Goal: Task Accomplishment & Management: Manage account settings

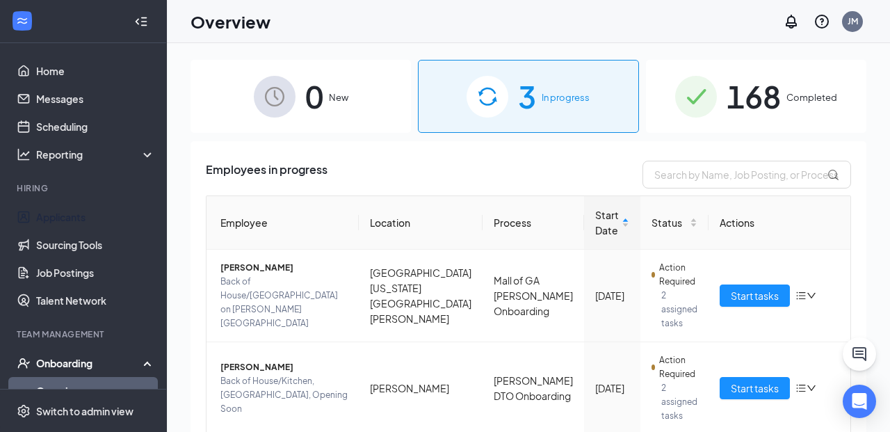
scroll to position [79, 0]
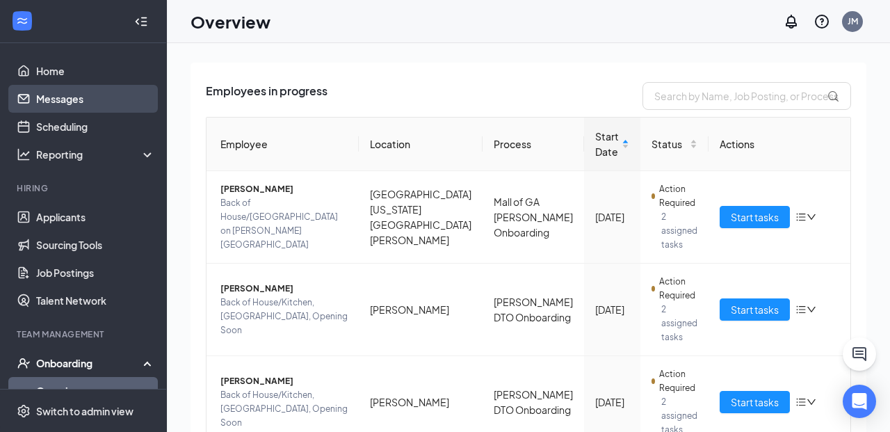
click at [104, 98] on link "Messages" at bounding box center [95, 99] width 119 height 28
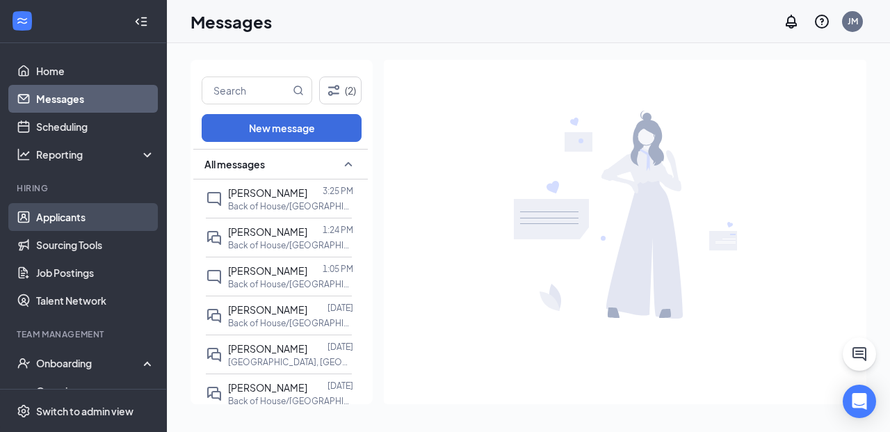
click at [69, 215] on link "Applicants" at bounding box center [95, 217] width 119 height 28
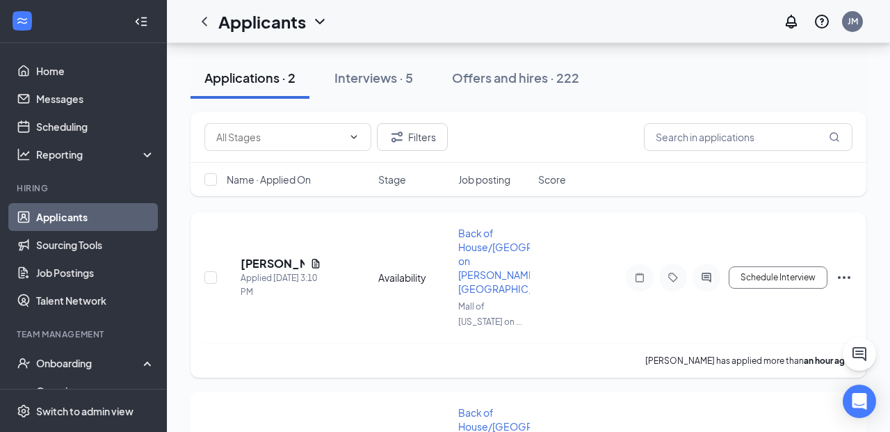
scroll to position [136, 0]
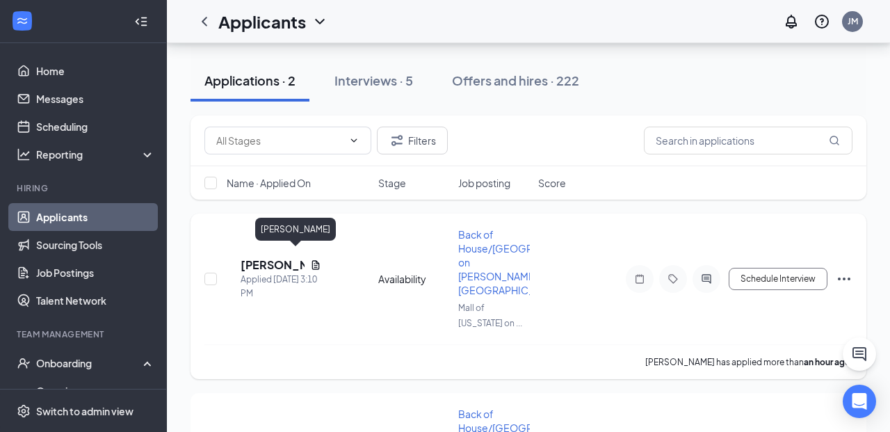
click at [287, 257] on h5 "[PERSON_NAME]" at bounding box center [272, 264] width 64 height 15
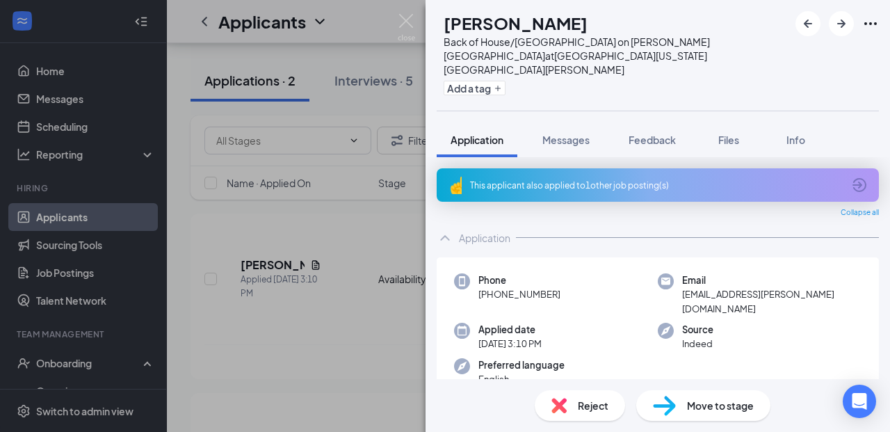
click at [577, 168] on div "This applicant also applied to 1 other job posting(s)" at bounding box center [657, 184] width 442 height 33
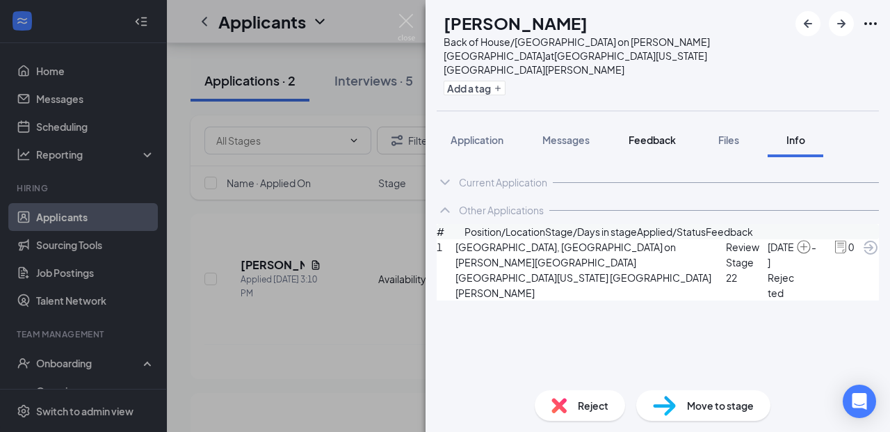
click at [662, 133] on span "Feedback" at bounding box center [651, 139] width 47 height 13
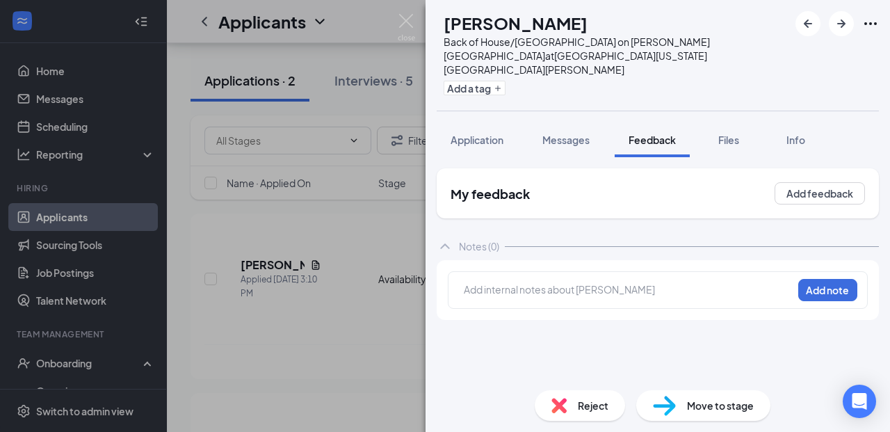
click at [486, 133] on span "Application" at bounding box center [476, 139] width 53 height 13
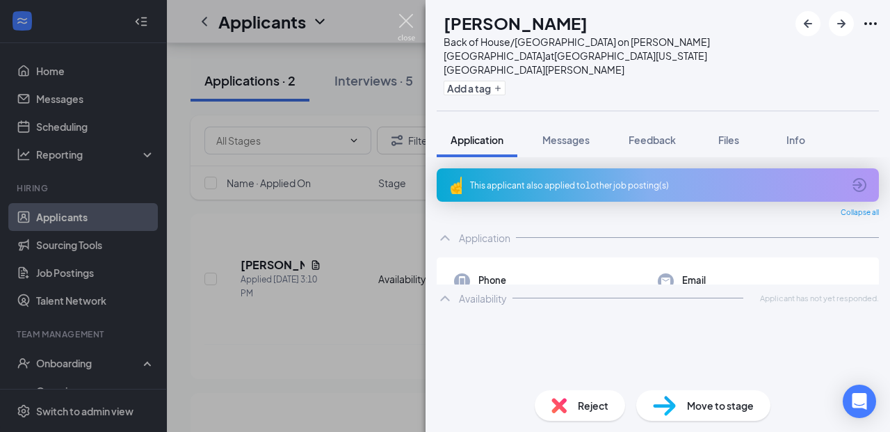
click at [405, 23] on img at bounding box center [406, 27] width 17 height 27
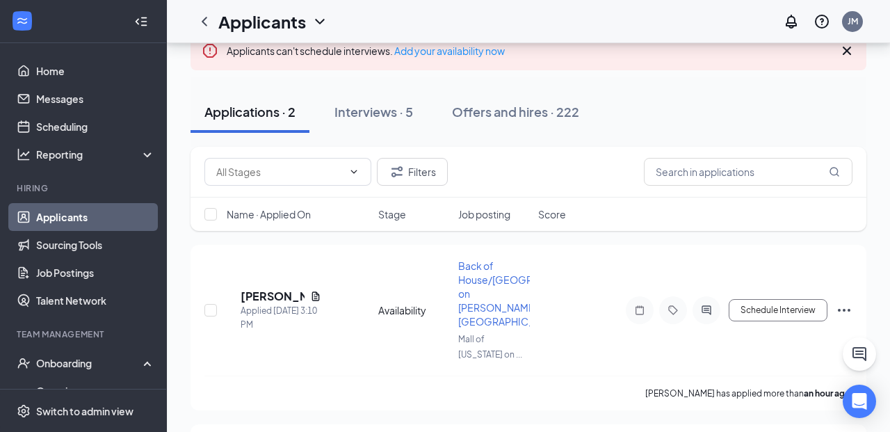
scroll to position [108, 0]
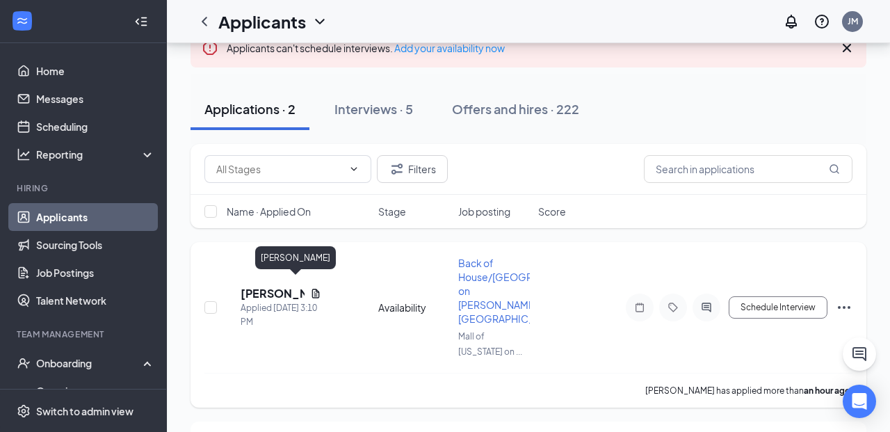
click at [284, 286] on h5 "[PERSON_NAME]" at bounding box center [272, 293] width 64 height 15
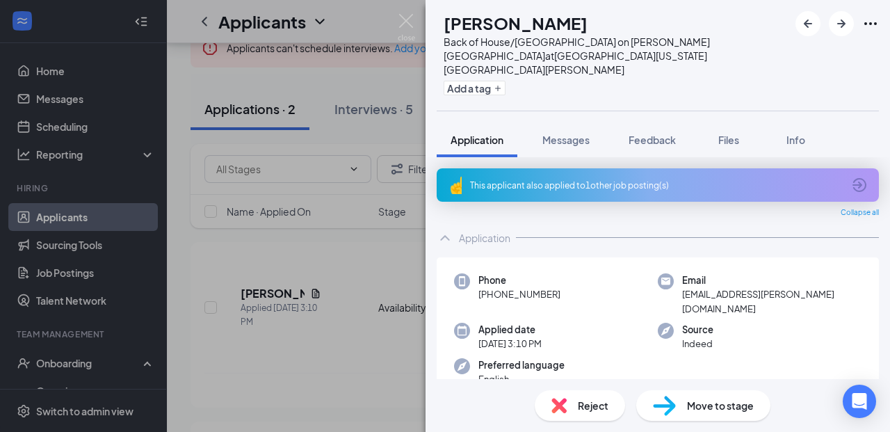
click at [584, 179] on div "This applicant also applied to 1 other job posting(s)" at bounding box center [656, 185] width 373 height 12
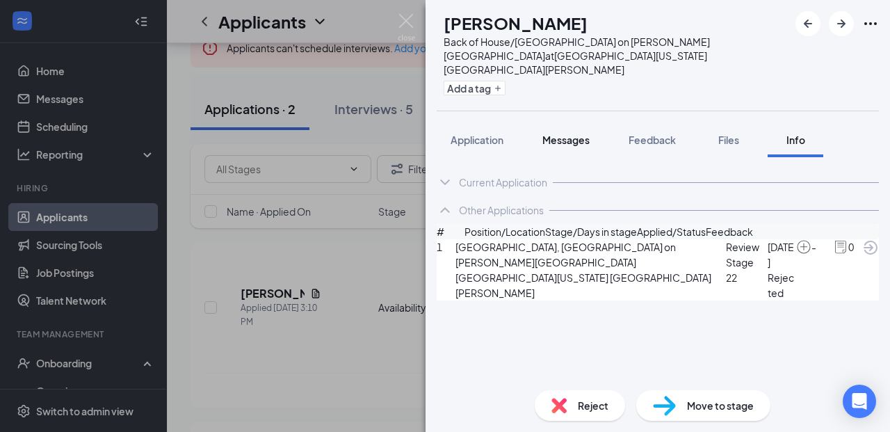
click at [570, 133] on span "Messages" at bounding box center [565, 139] width 47 height 13
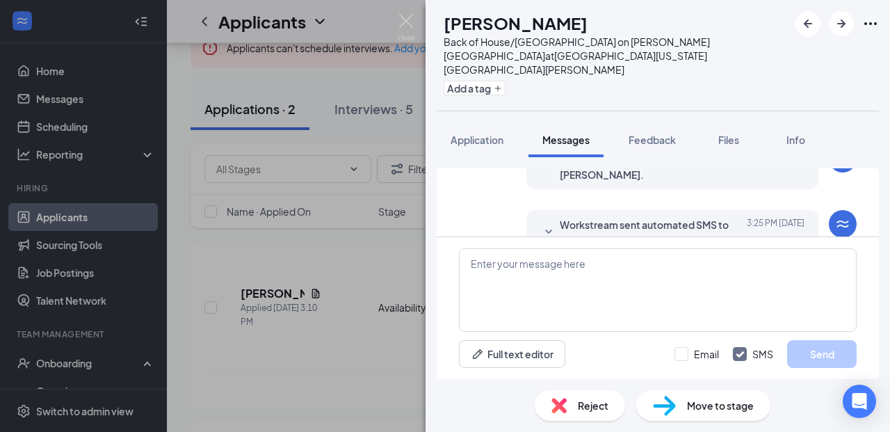
scroll to position [89, 0]
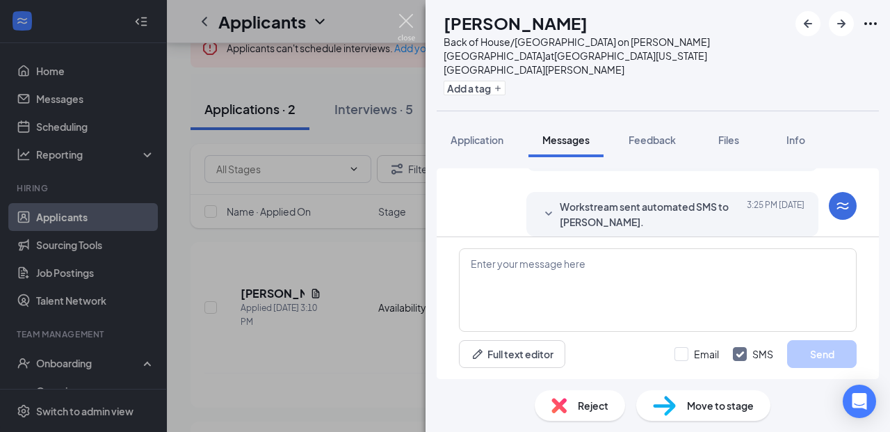
click at [407, 27] on img at bounding box center [406, 27] width 17 height 27
